Goal: Task Accomplishment & Management: Use online tool/utility

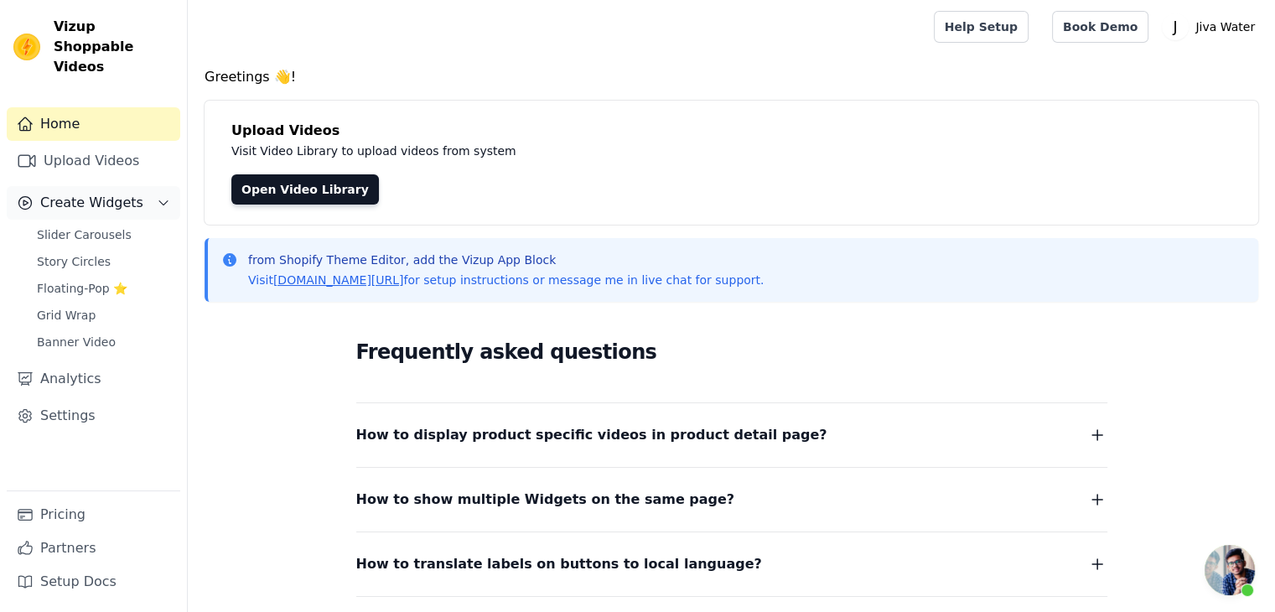
scroll to position [1003, 0]
click at [64, 144] on link "Upload Videos" at bounding box center [94, 161] width 174 height 34
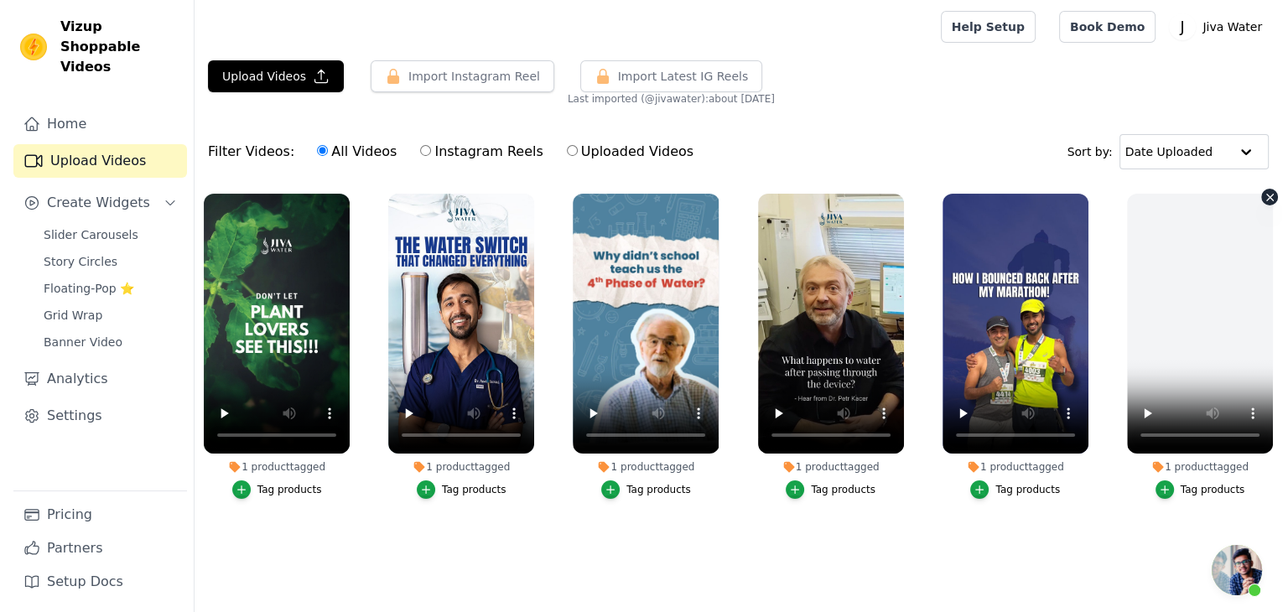
scroll to position [1003, 0]
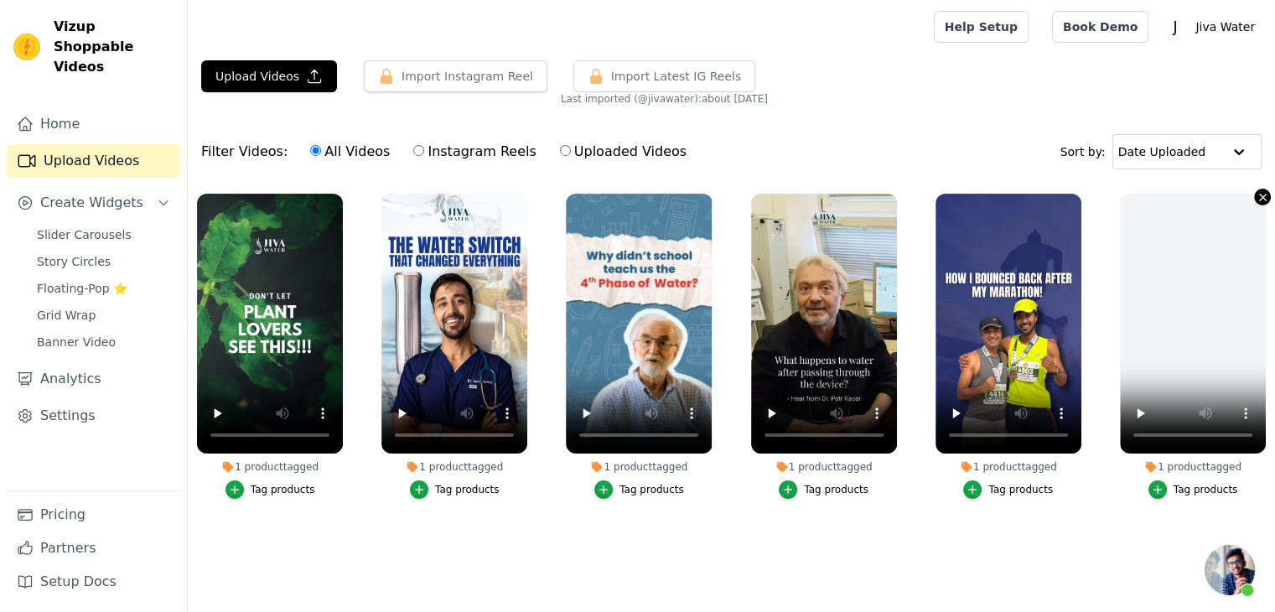
click at [1262, 195] on icon "button" at bounding box center [1262, 197] width 7 height 7
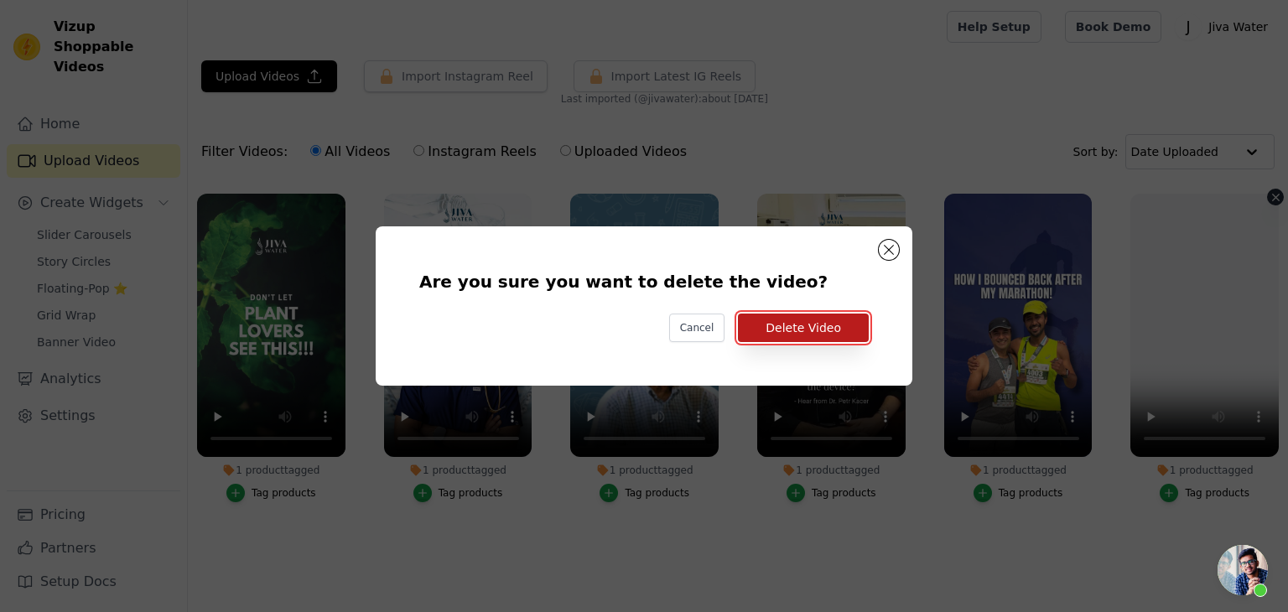
click at [811, 331] on button "Delete Video" at bounding box center [803, 327] width 131 height 28
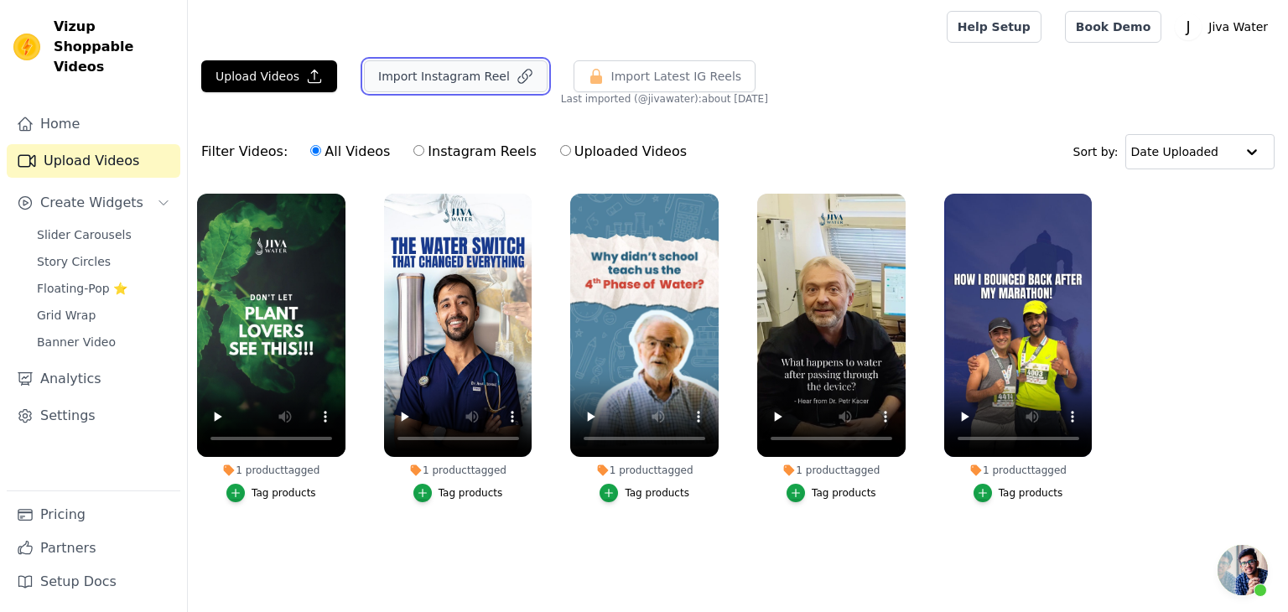
click at [459, 74] on button "Import Instagram Reel" at bounding box center [456, 76] width 184 height 32
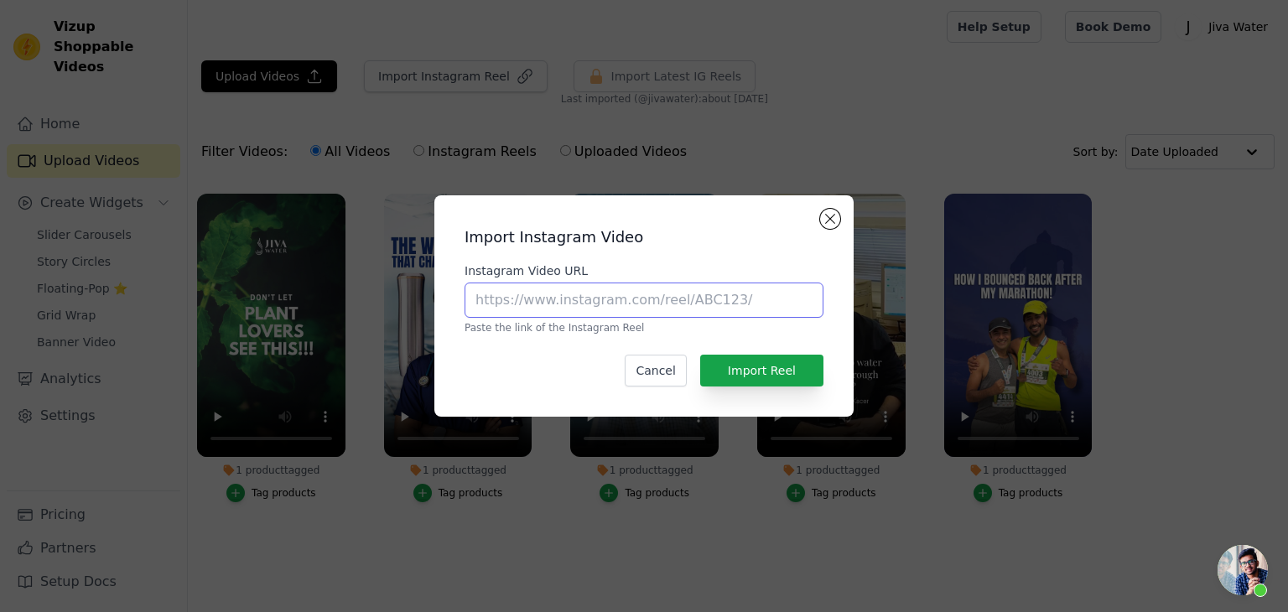
click at [634, 303] on input "Instagram Video URL" at bounding box center [643, 299] width 359 height 35
paste input "https://www.instagram.com/reel/DLcn6H7yCS-/?utm_source=ig_web_copy_link"
click at [626, 300] on input "https://www.instagram.com/reel/DLcn6H7yCS-/?utm_source=ig_web_copy_link" at bounding box center [643, 299] width 359 height 35
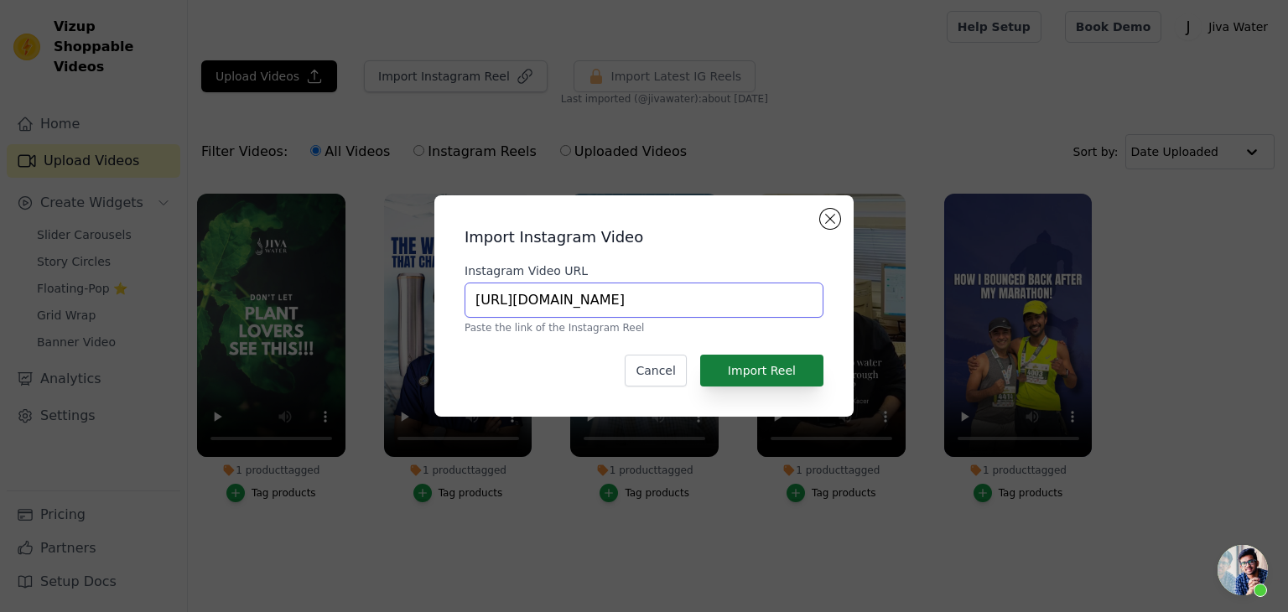
type input "https://www.instagram.com/reel/DLcn6H7yCS-/"
click at [758, 381] on button "Import Reel" at bounding box center [761, 371] width 123 height 32
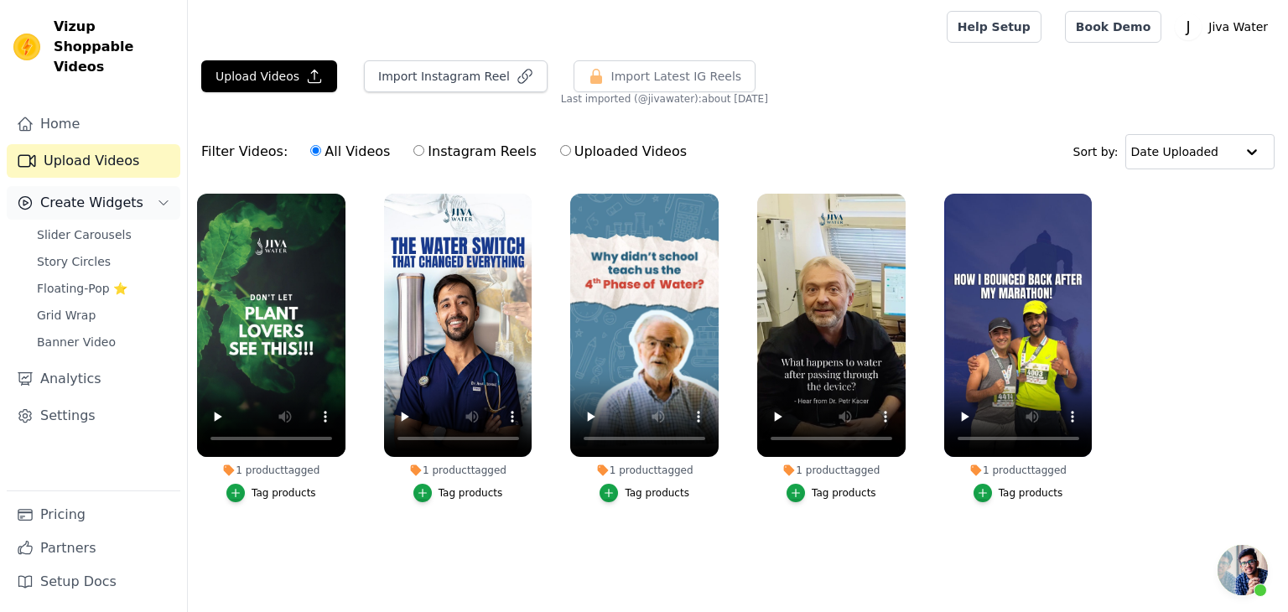
click at [65, 193] on span "Create Widgets" at bounding box center [91, 203] width 103 height 20
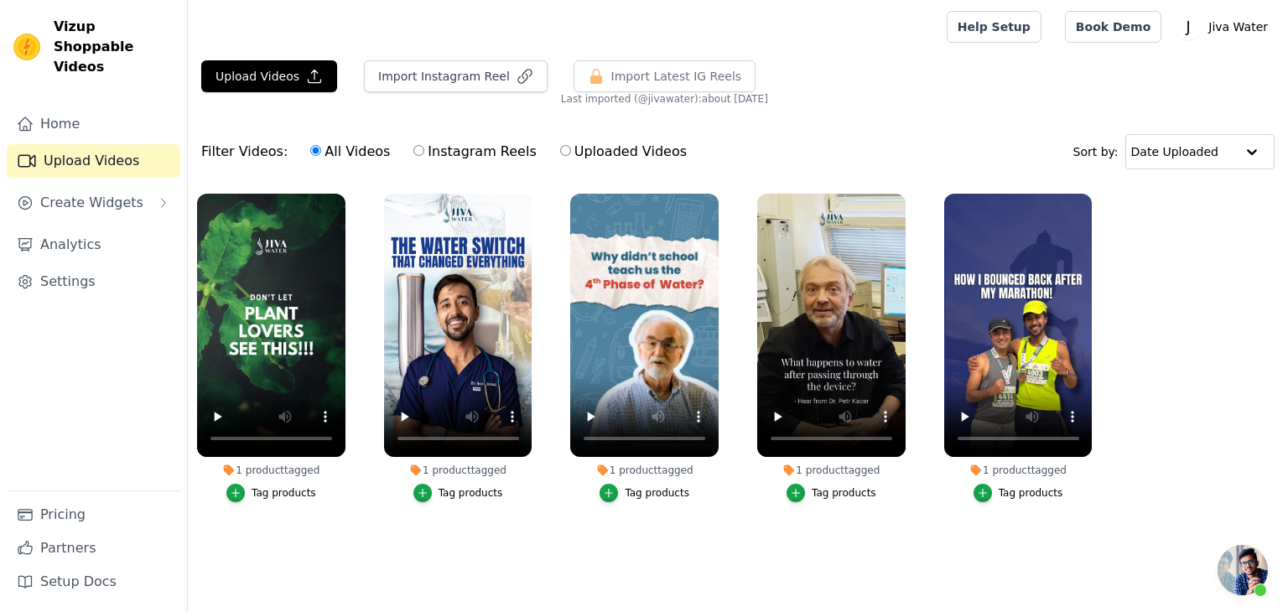
click at [57, 144] on link "Upload Videos" at bounding box center [94, 161] width 174 height 34
click at [65, 144] on link "Upload Videos" at bounding box center [94, 161] width 174 height 34
click at [443, 71] on button "Import Instagram Reel" at bounding box center [456, 76] width 184 height 32
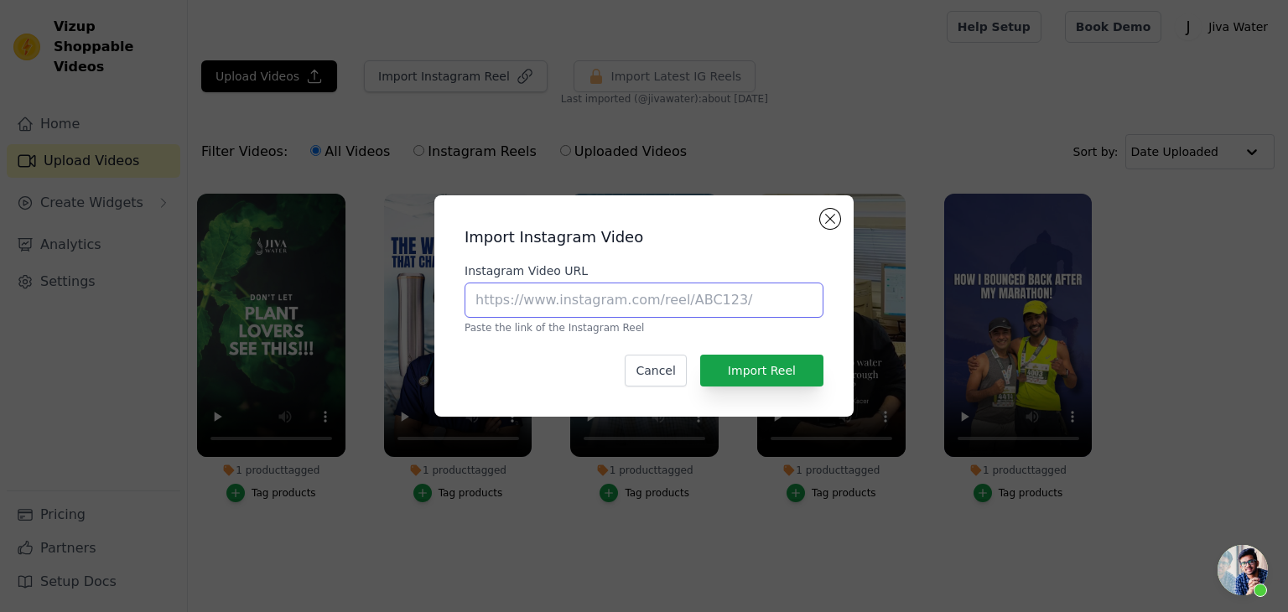
click at [681, 296] on input "Instagram Video URL" at bounding box center [643, 299] width 359 height 35
paste input "https://www.instagram.com/reel/DLcn6H7yCS-/?utm_source=ig_web_copy_link"
click at [634, 303] on input "https://www.instagram.com/reel/DLcn6H7yCS-/?utm_source=ig_web_copy_link" at bounding box center [643, 299] width 359 height 35
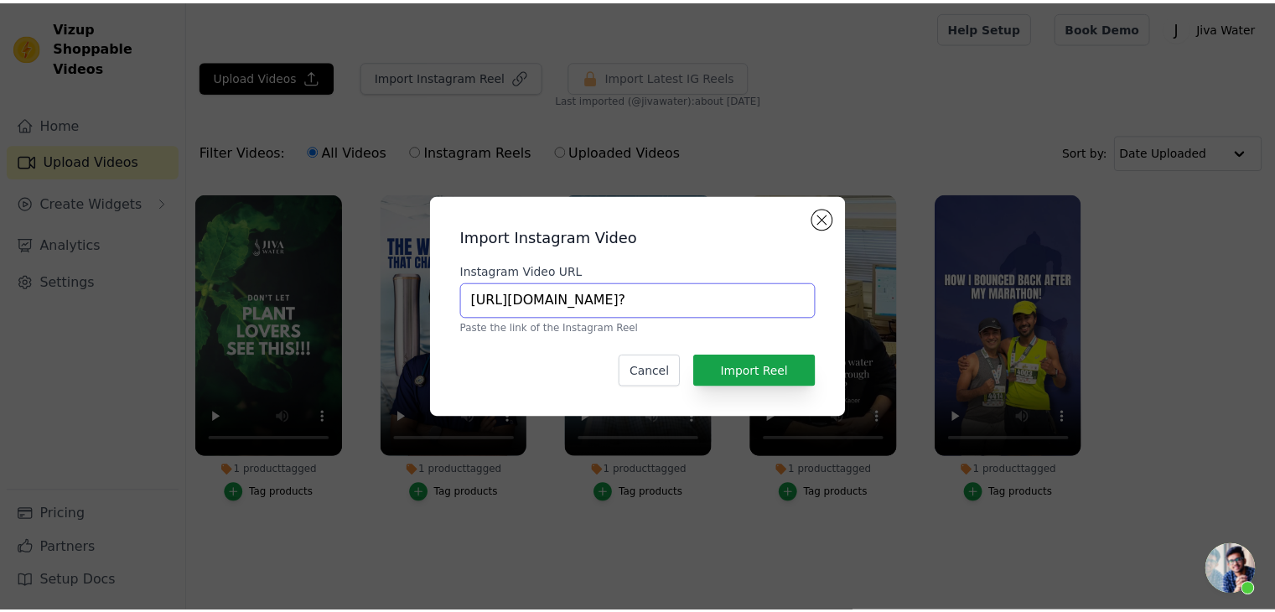
scroll to position [0, 0]
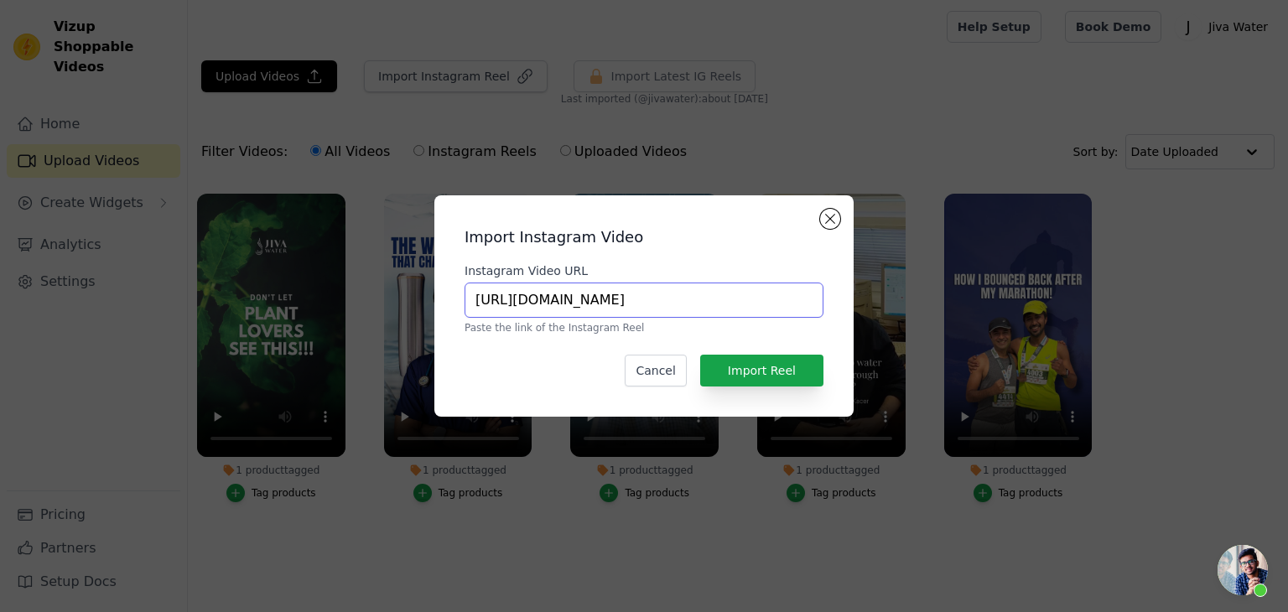
type input "https://www.instagram.com/reel/DLcn6H7yCS-/"
click at [804, 390] on div "Import Instagram Video Instagram Video URL https://www.instagram.com/reel/DLcn6…" at bounding box center [644, 306] width 392 height 194
click at [796, 375] on button "Import Reel" at bounding box center [761, 371] width 123 height 32
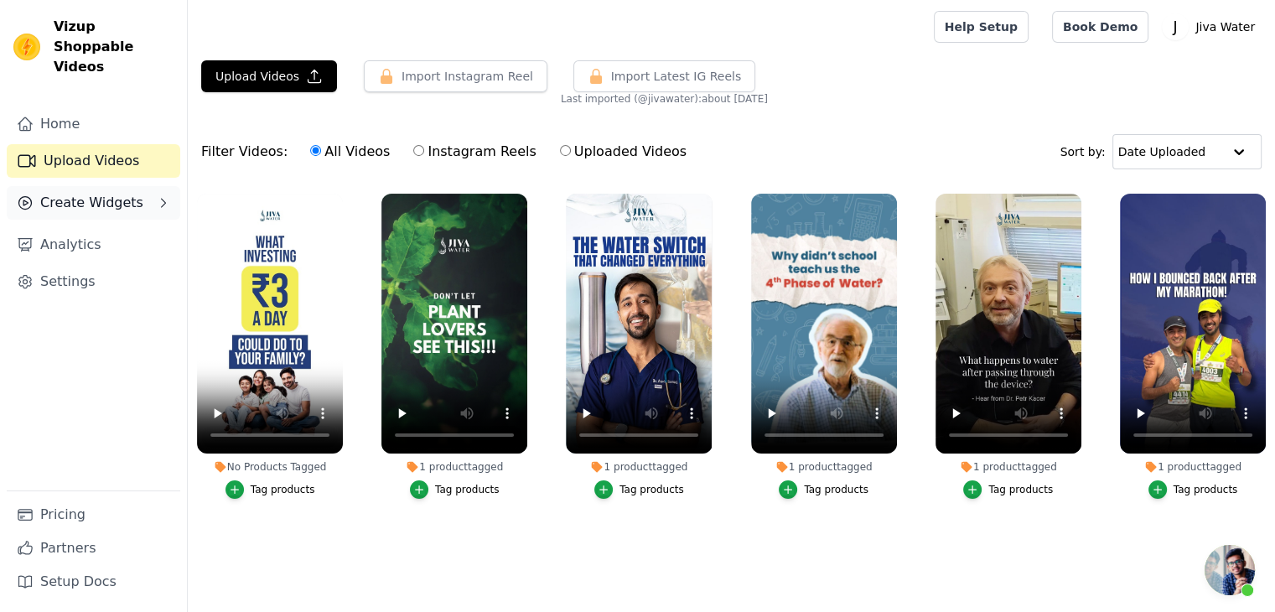
click at [65, 193] on span "Create Widgets" at bounding box center [91, 203] width 103 height 20
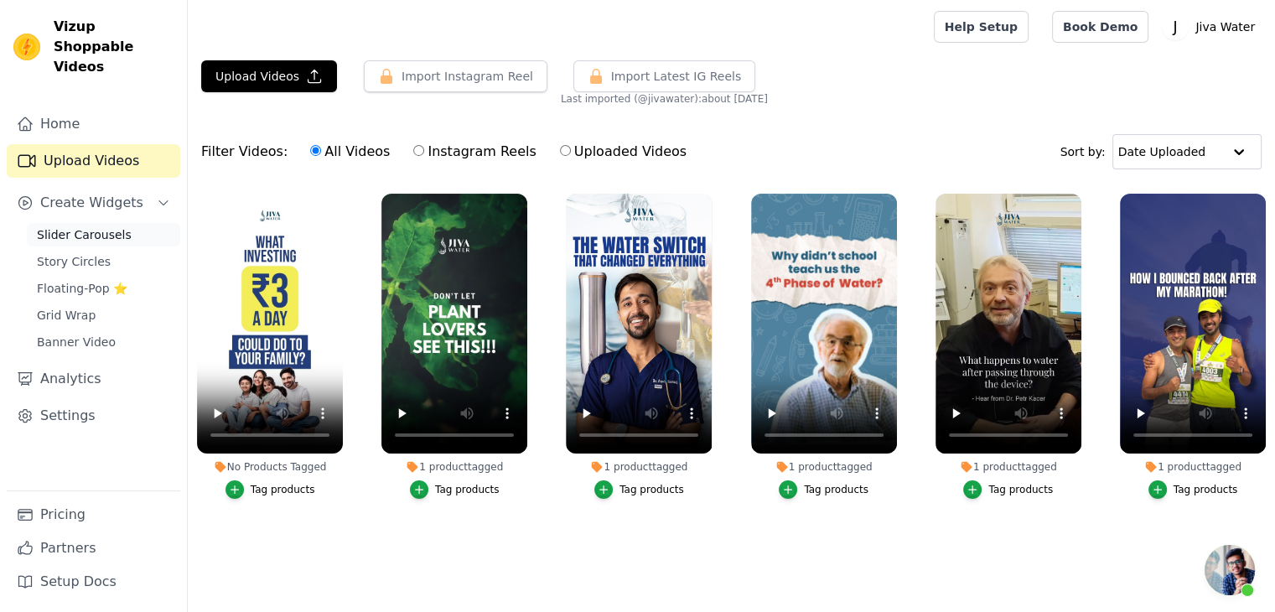
click at [80, 226] on span "Slider Carousels" at bounding box center [84, 234] width 95 height 17
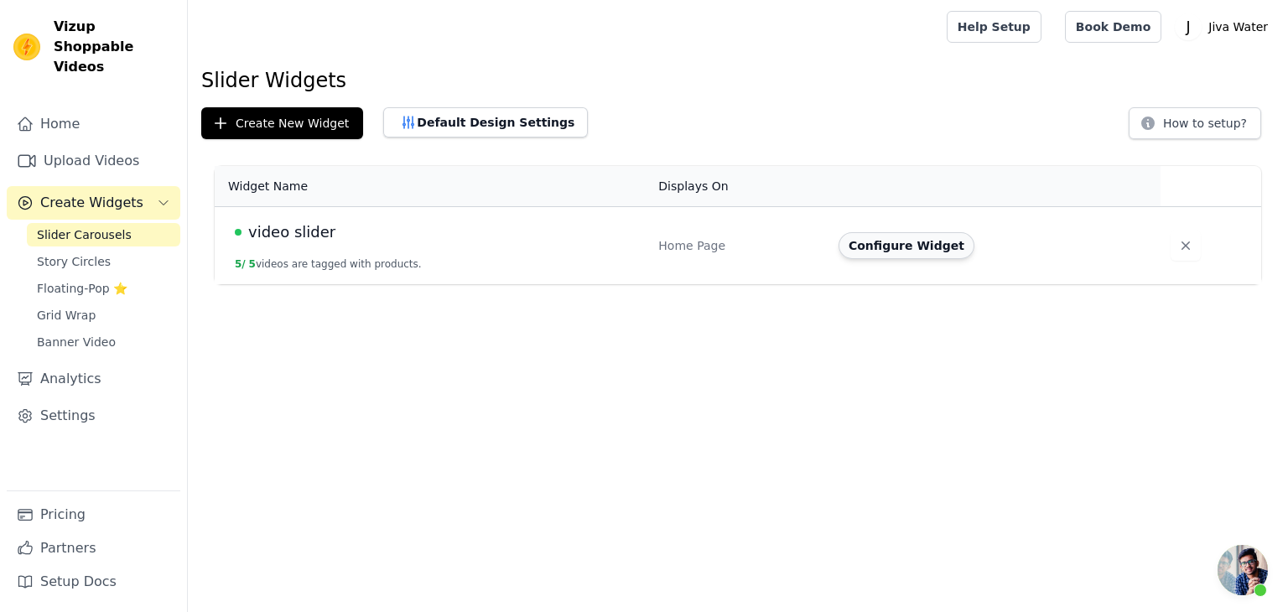
click at [929, 246] on button "Configure Widget" at bounding box center [906, 245] width 136 height 27
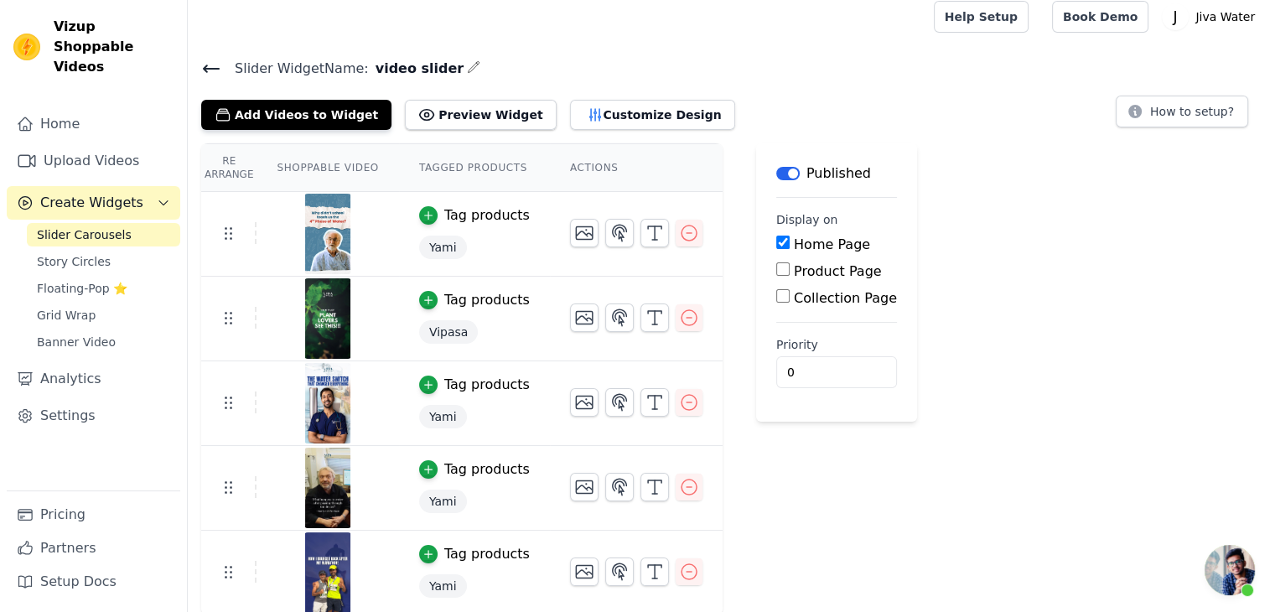
scroll to position [11, 0]
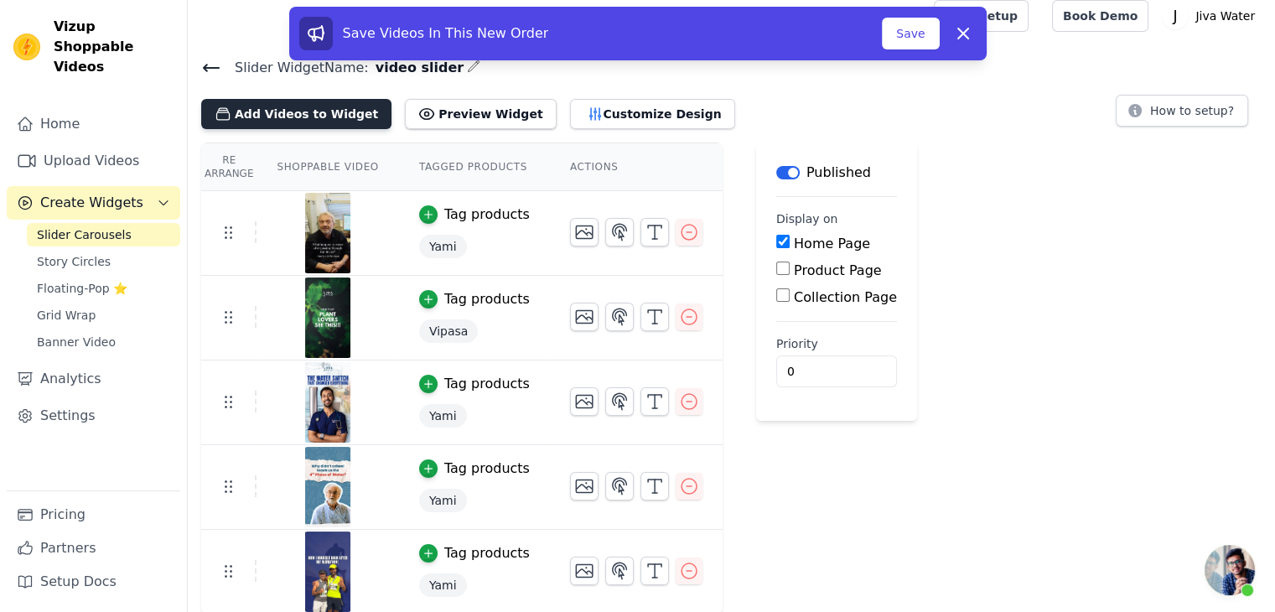
click at [262, 114] on button "Add Videos to Widget" at bounding box center [296, 114] width 190 height 30
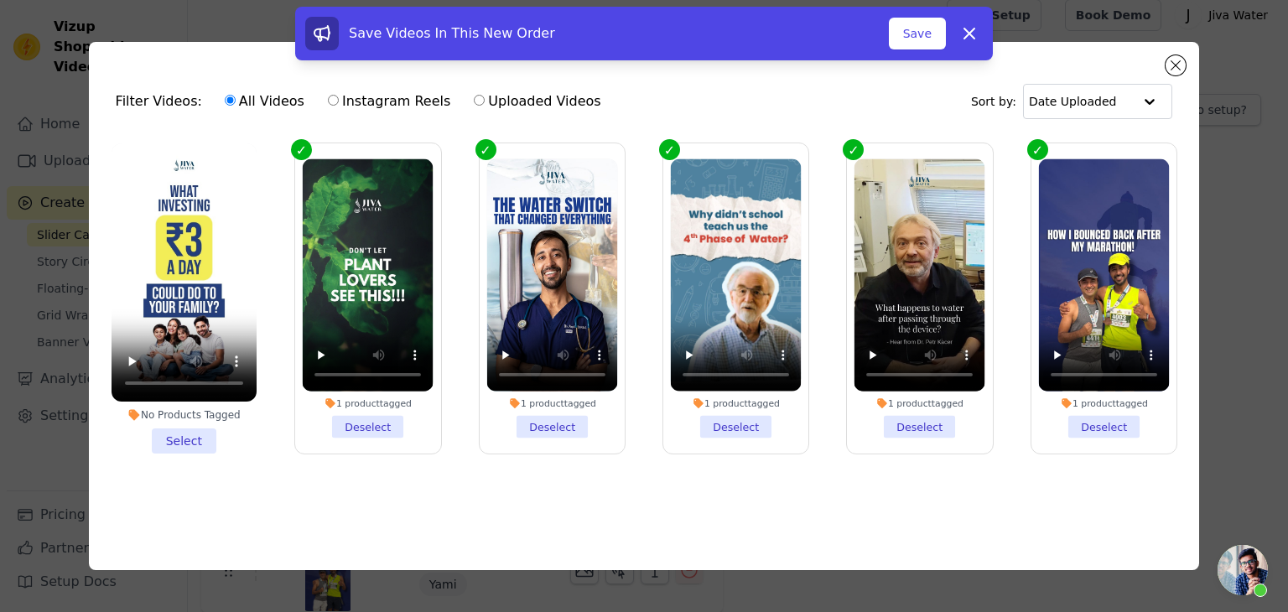
click at [254, 431] on li "No Products Tagged Select" at bounding box center [183, 298] width 145 height 310
click at [0, 0] on input "No Products Tagged Select" at bounding box center [0, 0] width 0 height 0
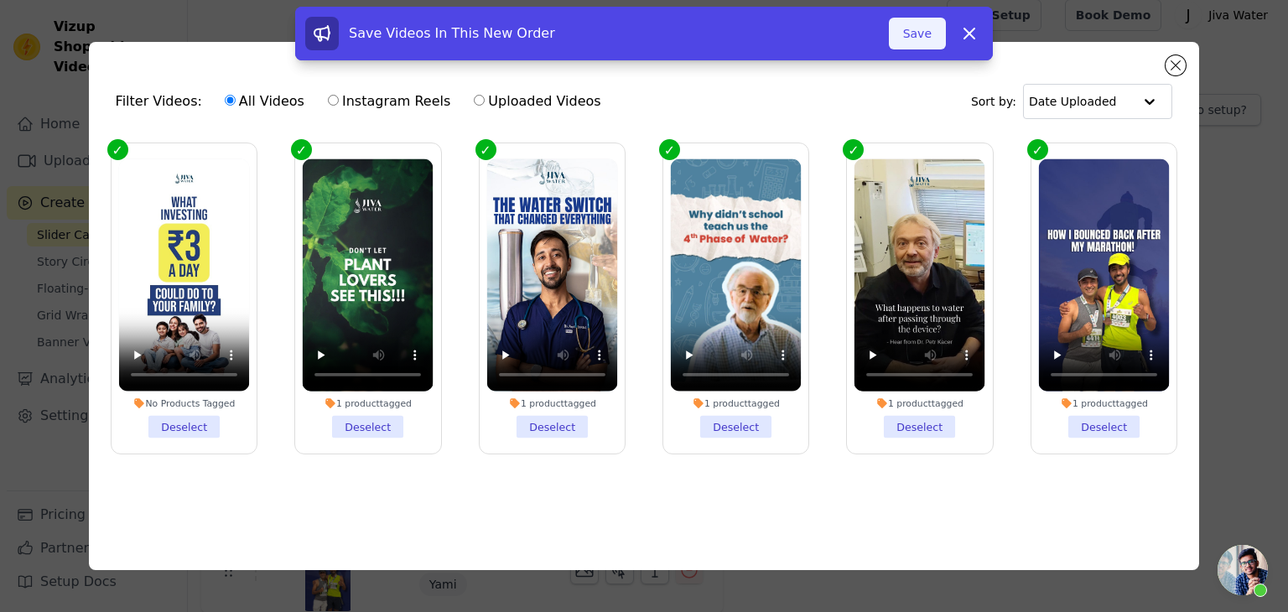
click at [923, 35] on button "Save" at bounding box center [917, 34] width 57 height 32
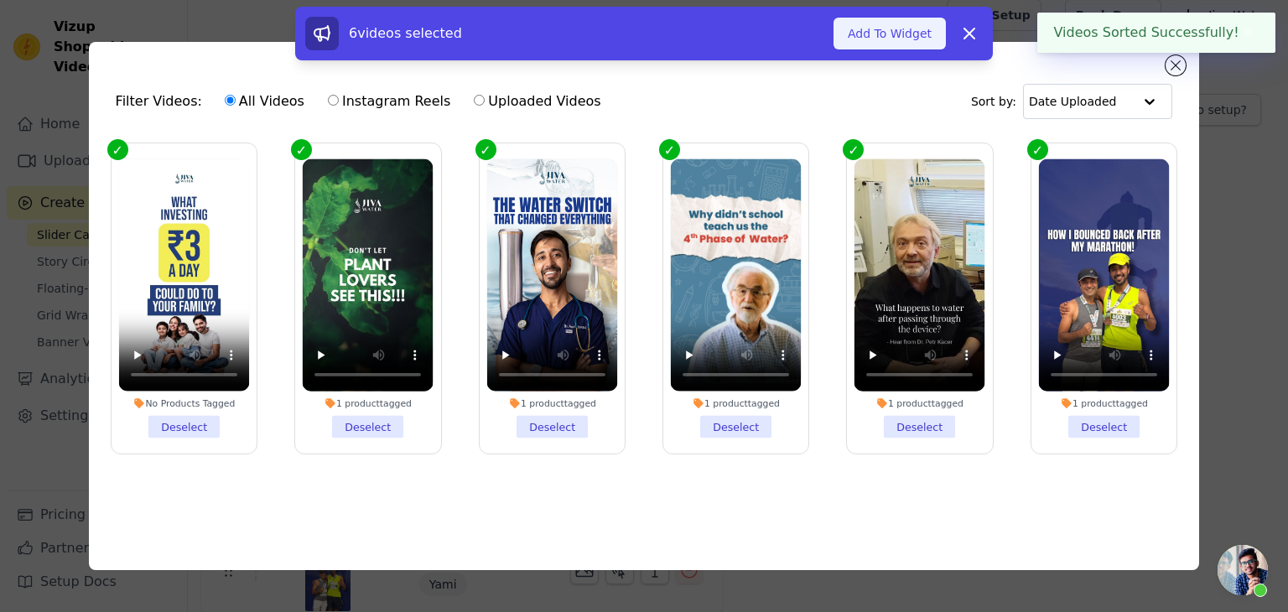
click at [896, 41] on button "Add To Widget" at bounding box center [889, 34] width 112 height 32
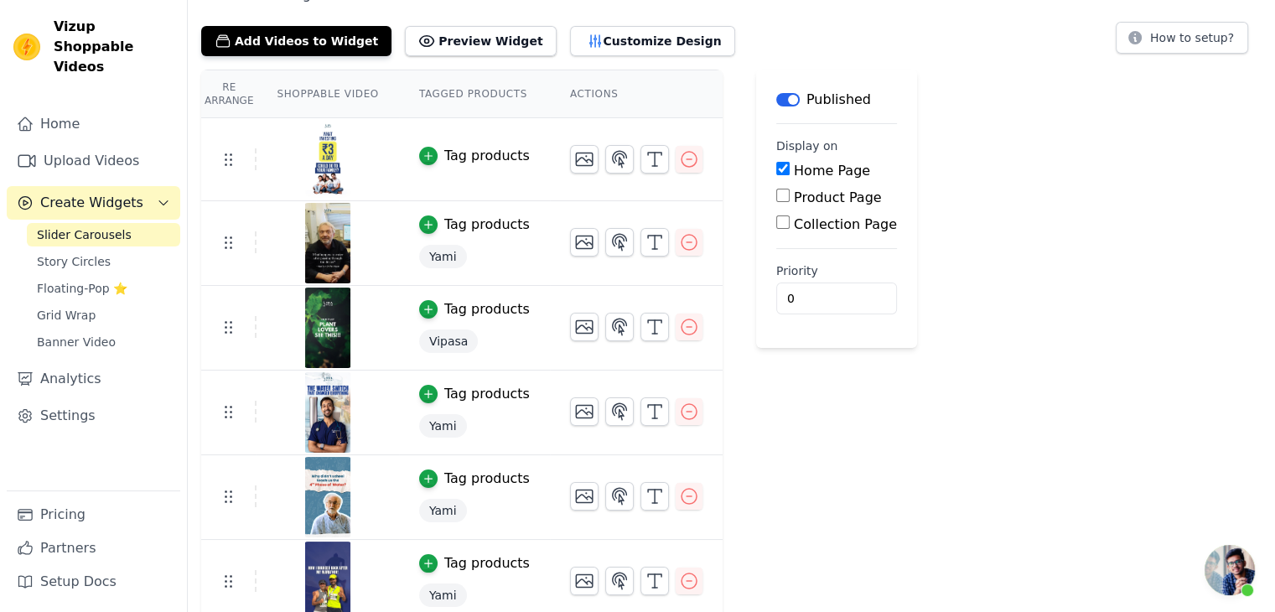
scroll to position [94, 0]
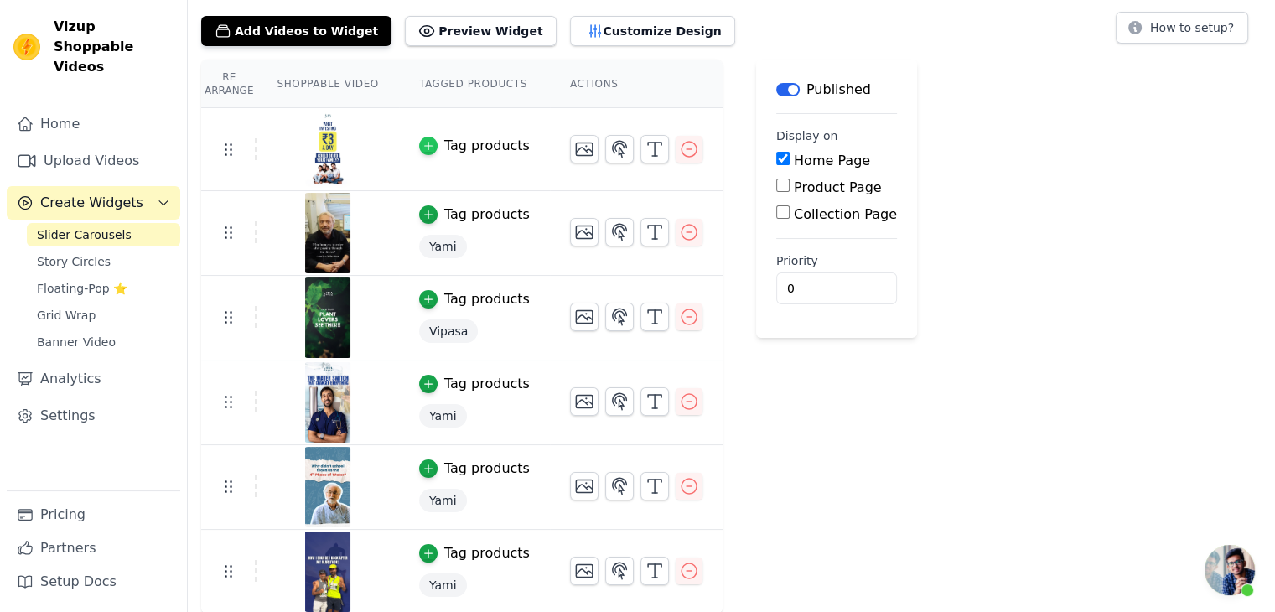
click at [422, 142] on icon "button" at bounding box center [428, 146] width 12 height 12
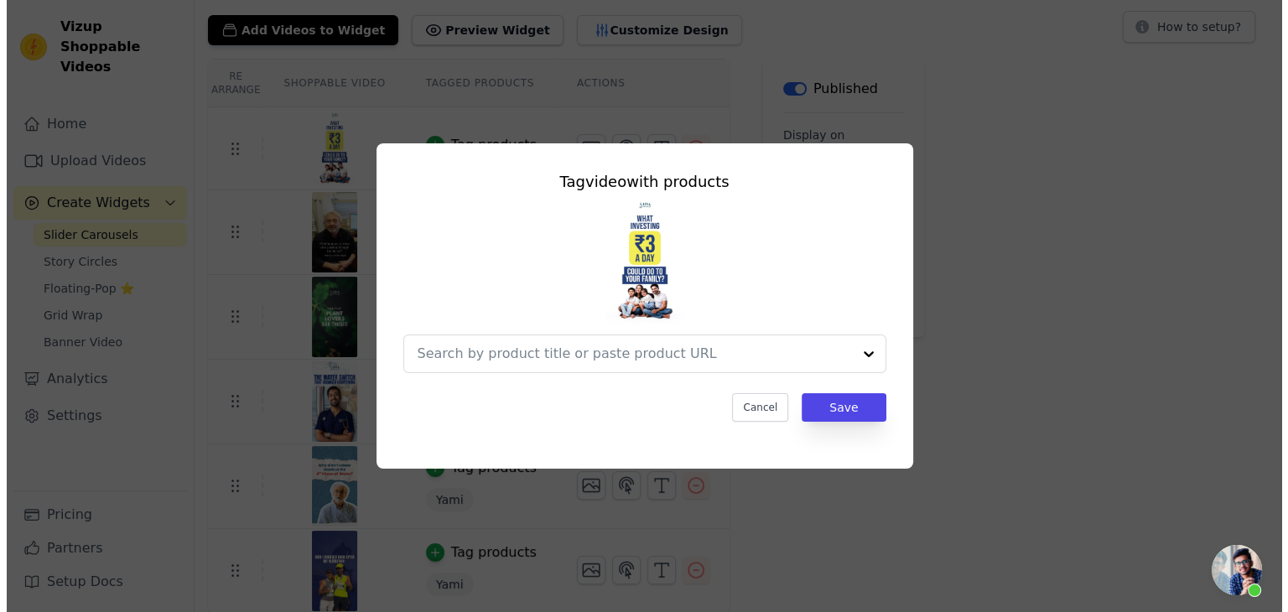
scroll to position [0, 0]
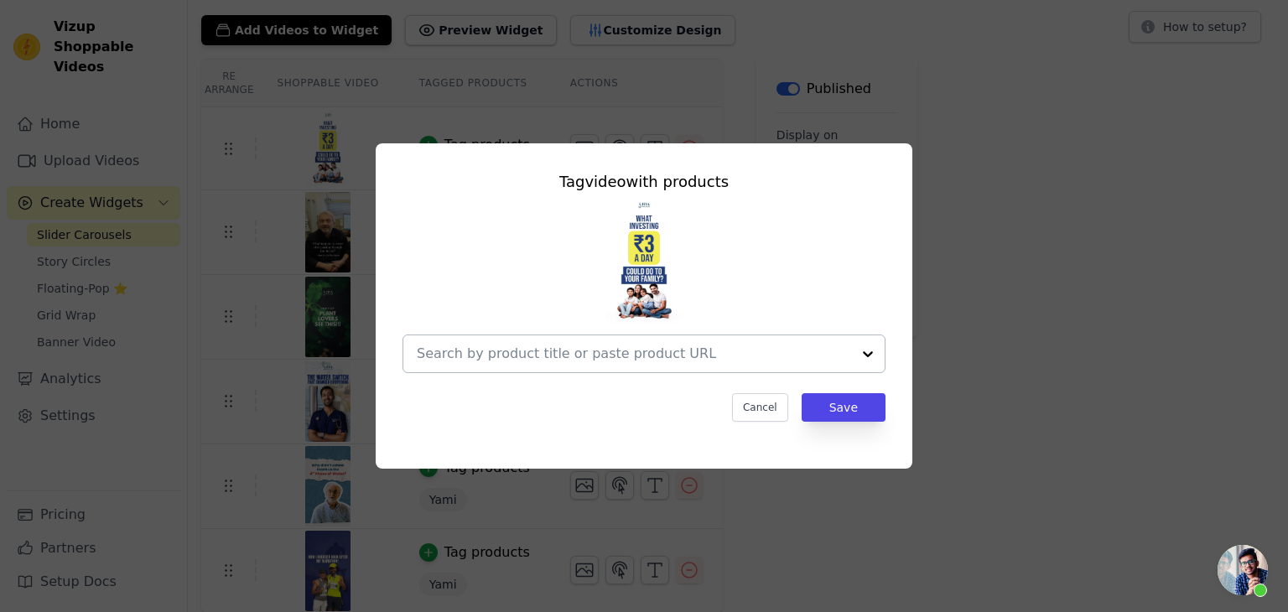
click at [710, 363] on input "text" at bounding box center [634, 354] width 434 height 20
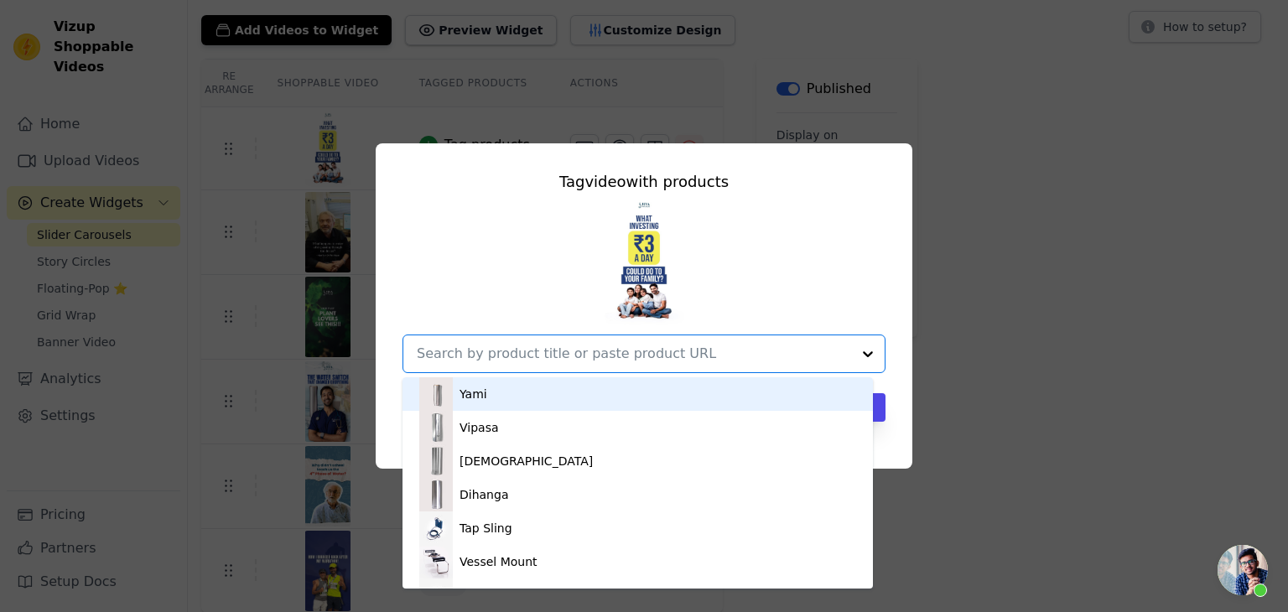
click at [524, 395] on div "Yami" at bounding box center [637, 394] width 437 height 34
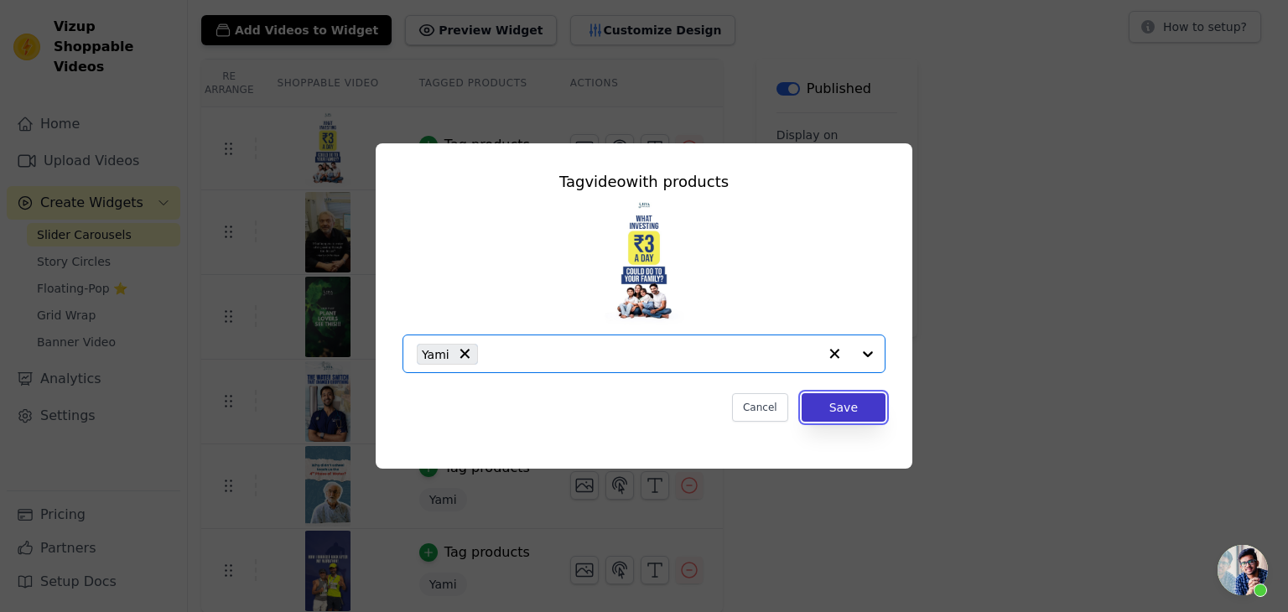
click at [851, 413] on button "Save" at bounding box center [843, 407] width 84 height 28
